Goal: Task Accomplishment & Management: Use online tool/utility

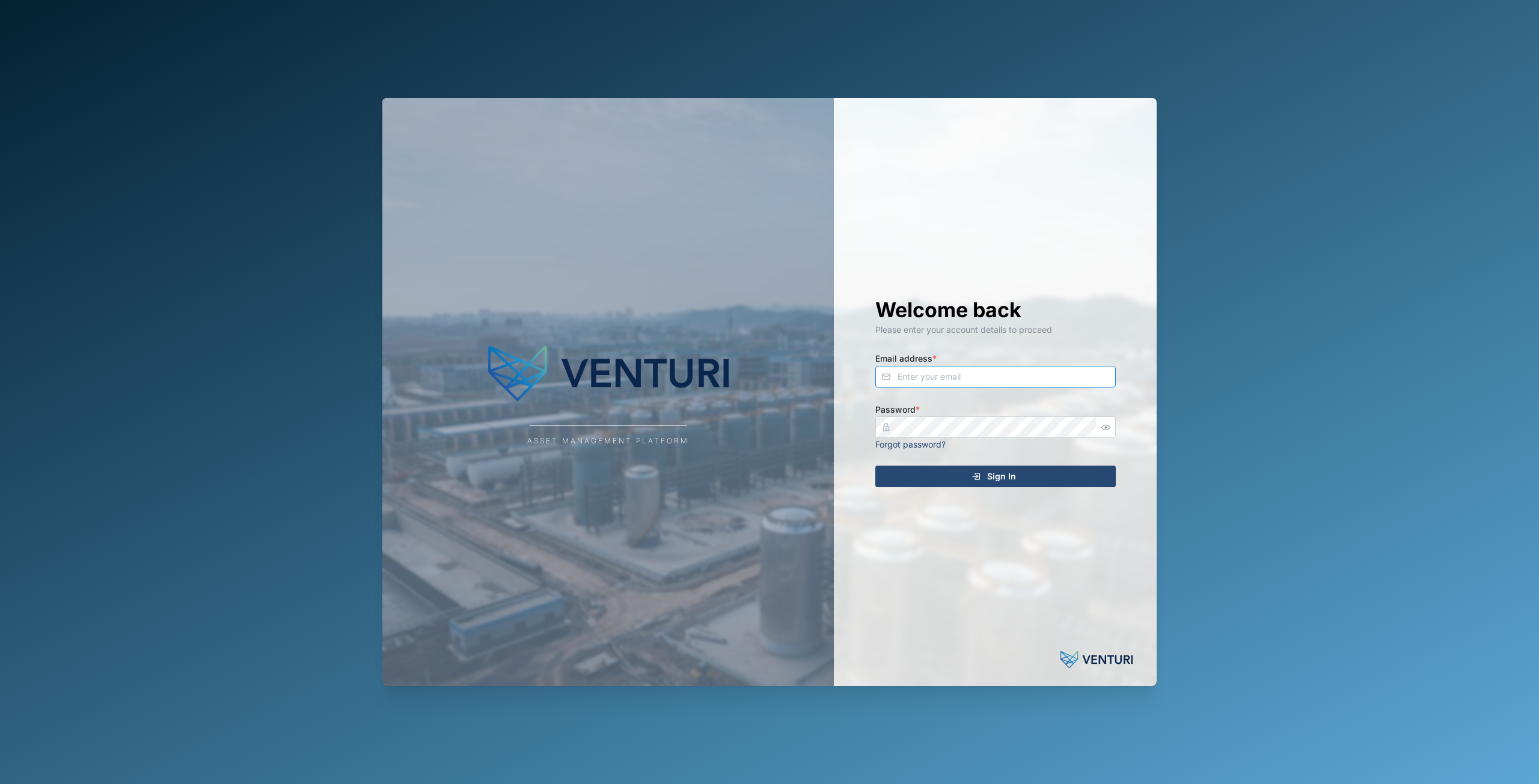
type input "[EMAIL_ADDRESS][DOMAIN_NAME]"
click at [1023, 470] on div "Sign In" at bounding box center [994, 476] width 221 height 21
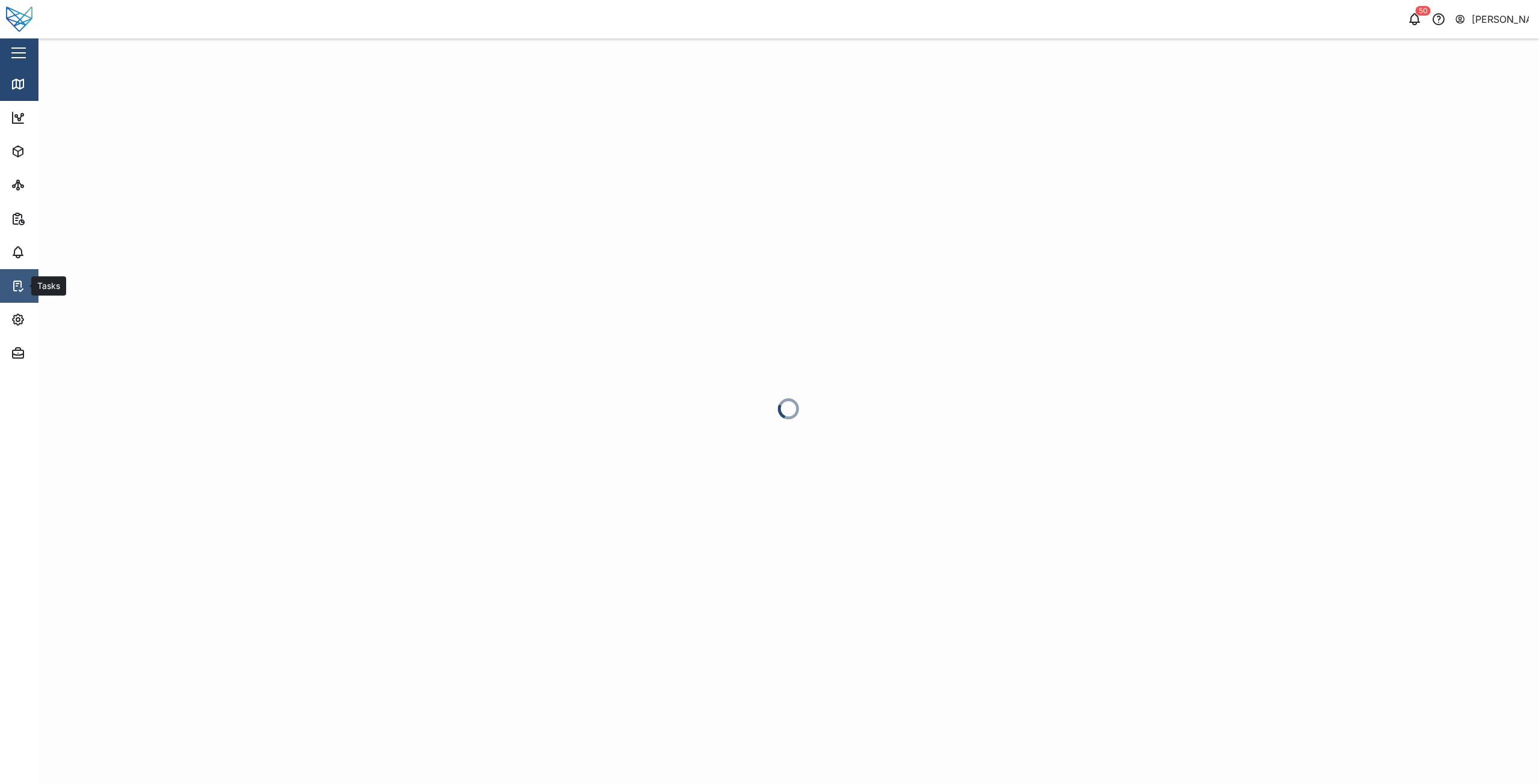
click at [23, 280] on icon at bounding box center [17, 286] width 14 height 14
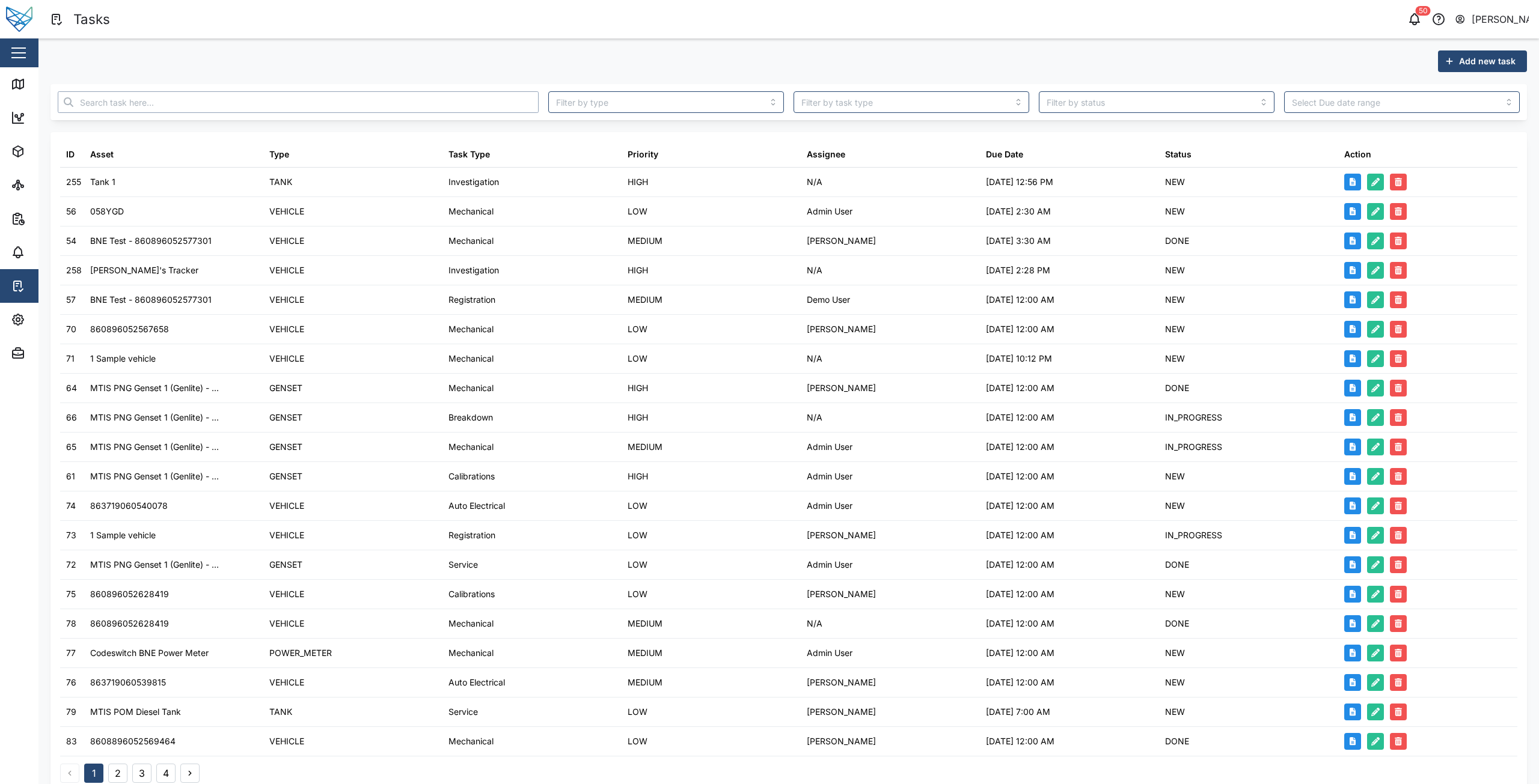
click at [412, 108] on input "text" at bounding box center [298, 102] width 481 height 22
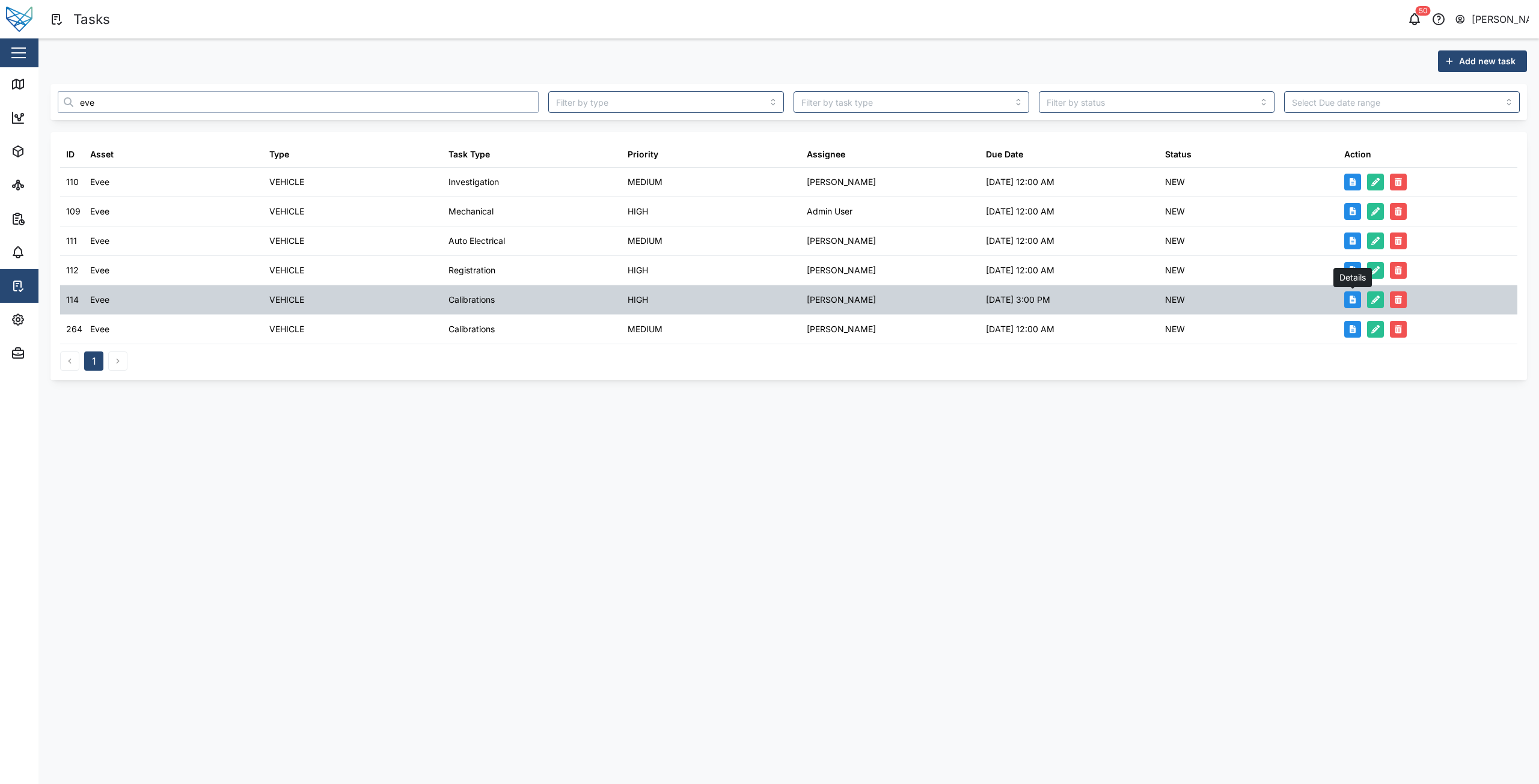
type input "eve"
click at [1349, 302] on icon "button" at bounding box center [1352, 299] width 7 height 8
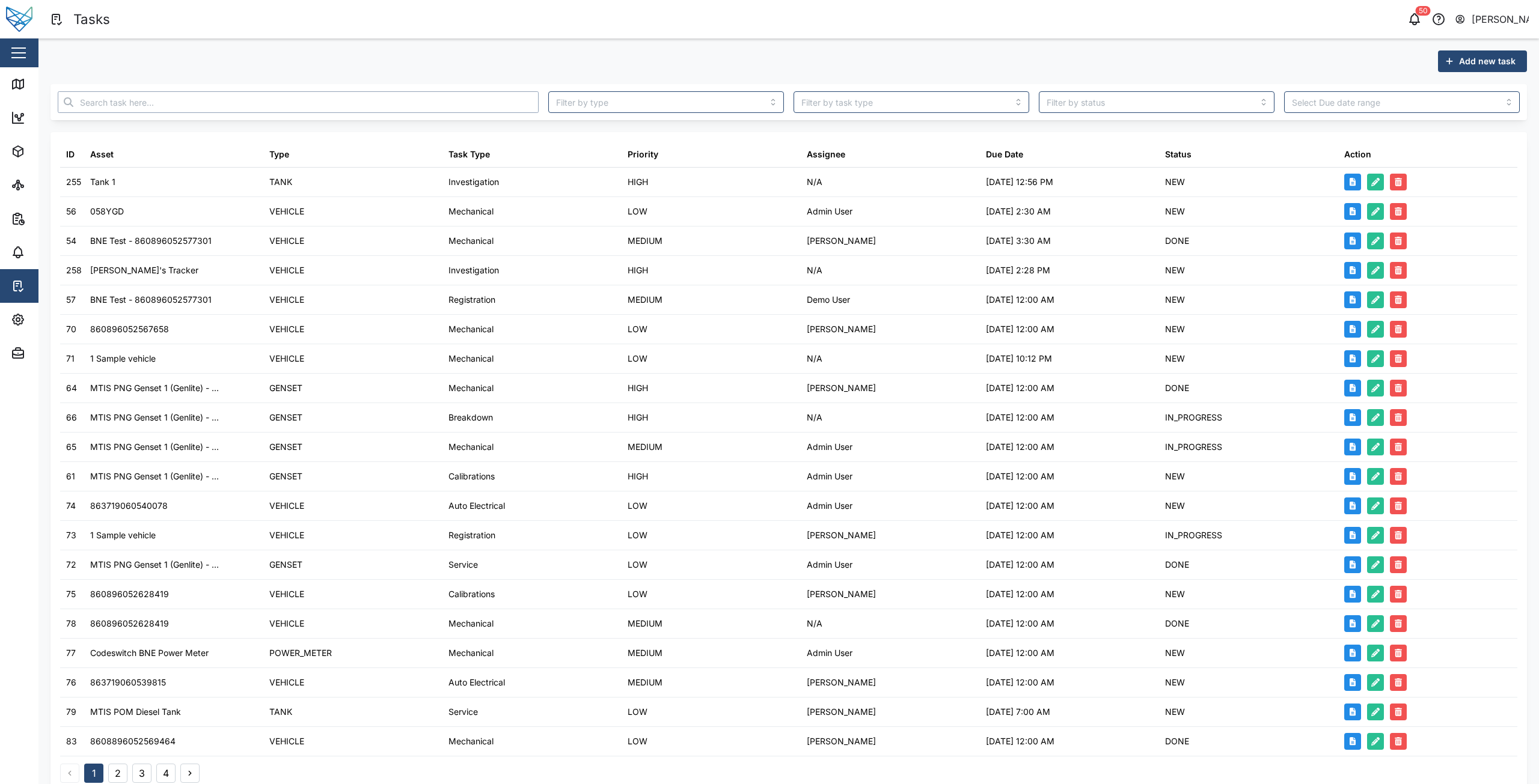
click at [370, 95] on input "text" at bounding box center [298, 102] width 481 height 22
type input "niel"
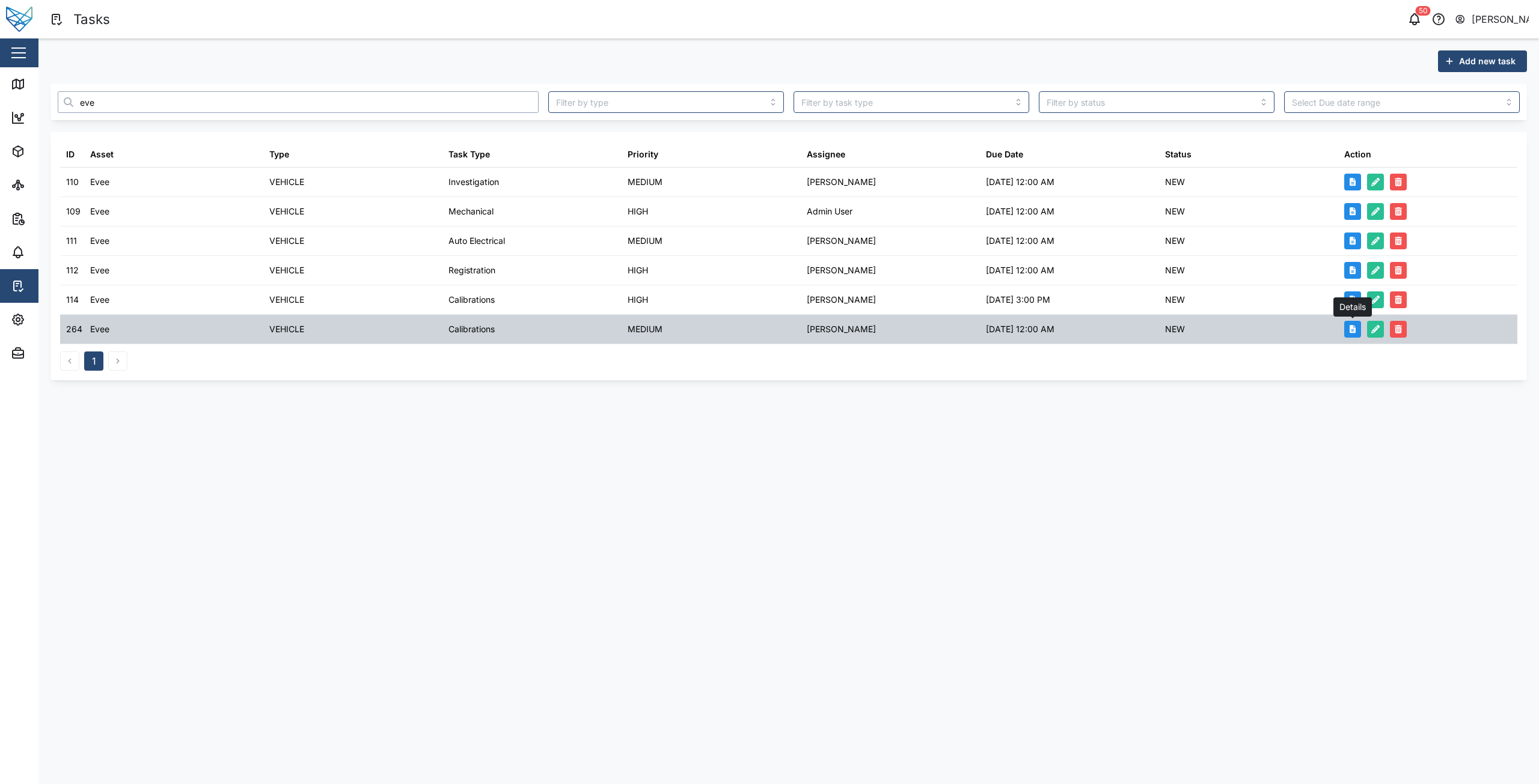
type input "eve"
click at [1349, 332] on icon "button" at bounding box center [1352, 329] width 7 height 8
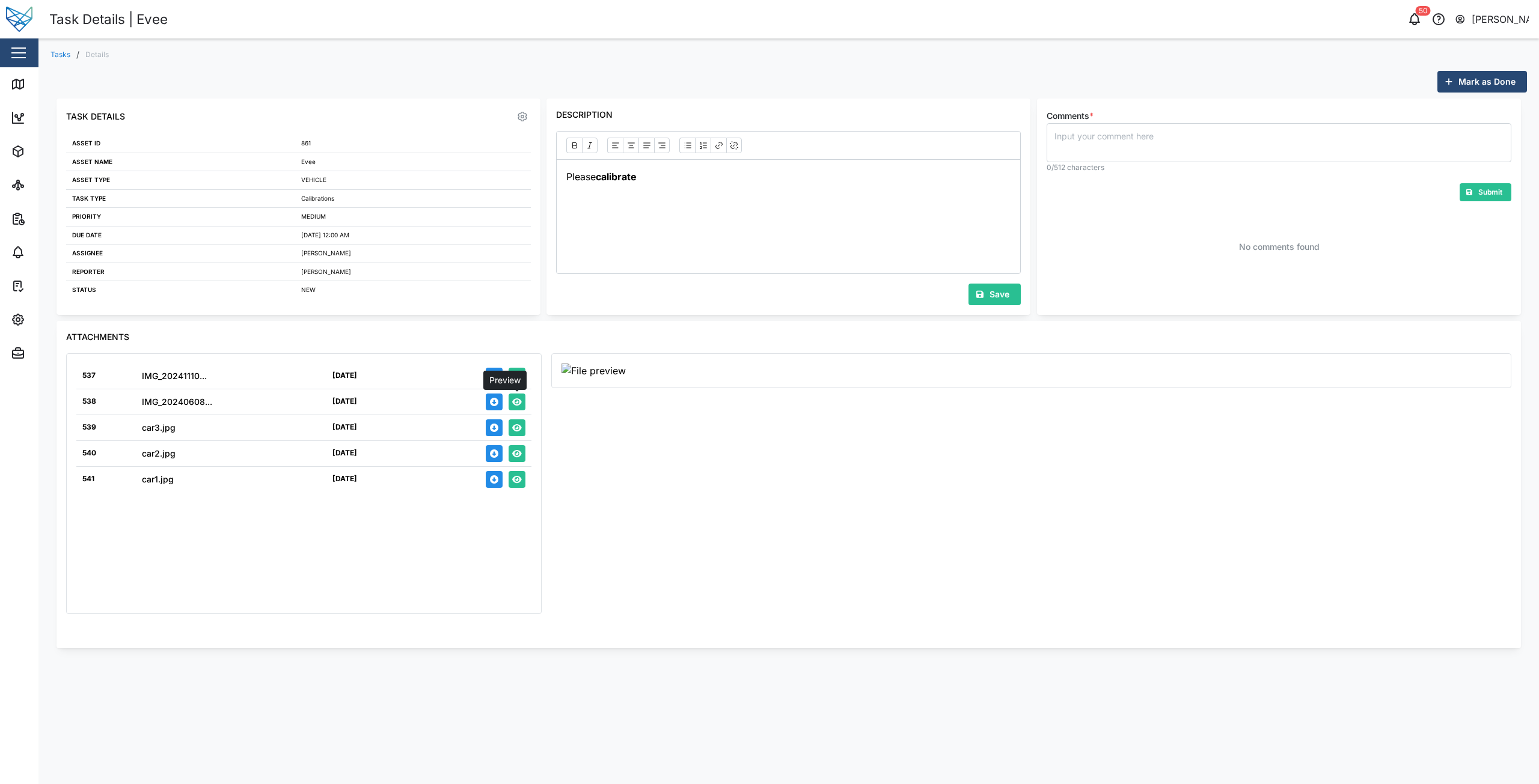
click at [519, 405] on icon "button" at bounding box center [517, 402] width 9 height 8
click at [514, 426] on icon "button" at bounding box center [517, 428] width 9 height 8
click at [515, 453] on icon "button" at bounding box center [517, 454] width 9 height 8
click at [517, 481] on icon "button" at bounding box center [517, 480] width 9 height 8
click at [518, 376] on icon "button" at bounding box center [517, 376] width 9 height 8
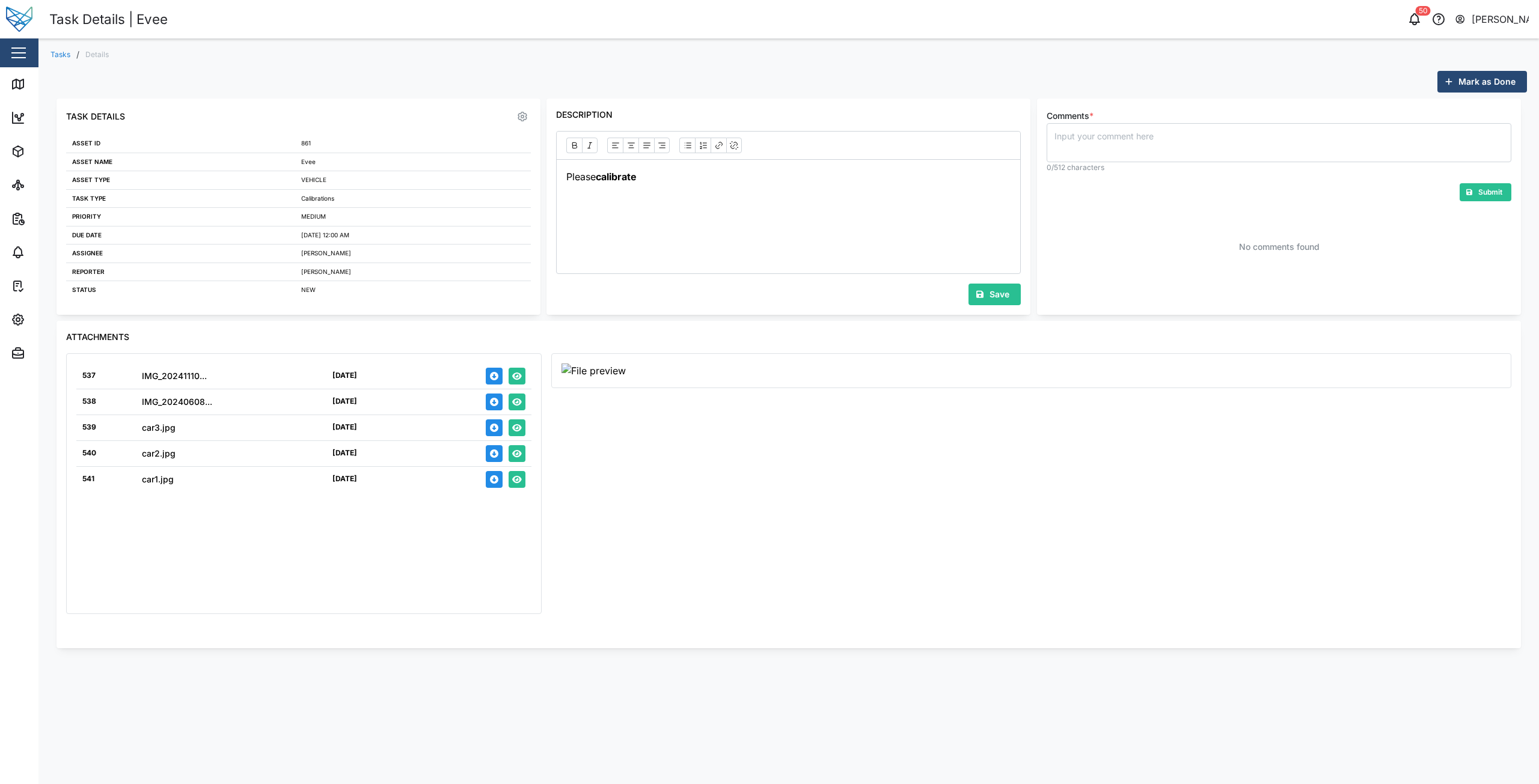
click at [728, 378] on div at bounding box center [1031, 371] width 940 height 15
click at [758, 378] on div at bounding box center [1031, 371] width 940 height 15
click at [663, 332] on div "Attachments" at bounding box center [788, 337] width 1445 height 13
click at [521, 425] on icon "button" at bounding box center [517, 427] width 9 height 8
click at [523, 408] on button "button" at bounding box center [517, 402] width 17 height 17
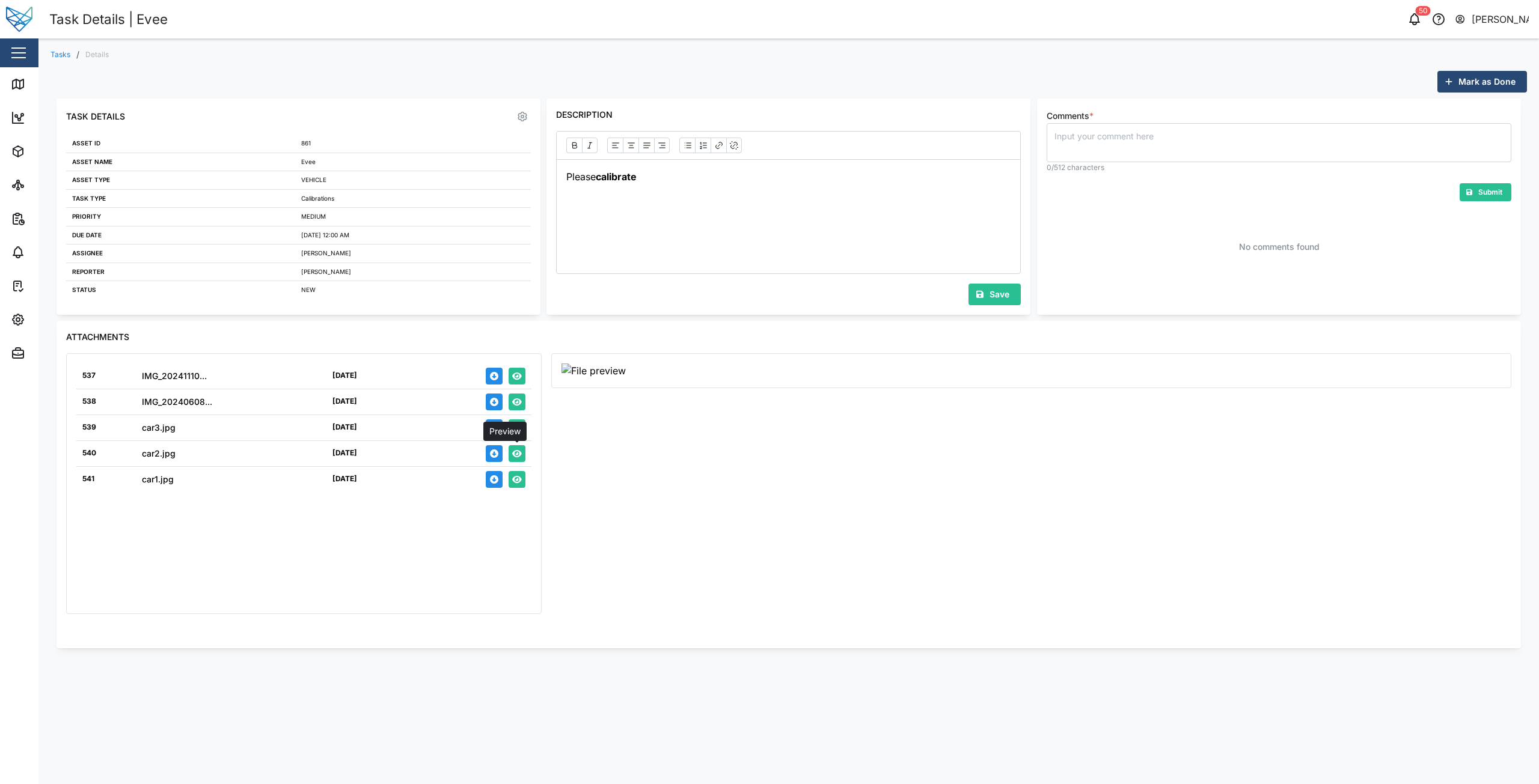
click at [517, 454] on icon "button" at bounding box center [517, 454] width 9 height 8
click at [223, 64] on div "Tasks / Details [PERSON_NAME] as Done Task Details Asset ID 861 Asset name Evee…" at bounding box center [789, 353] width 1500 height 628
